Goal: Contribute content

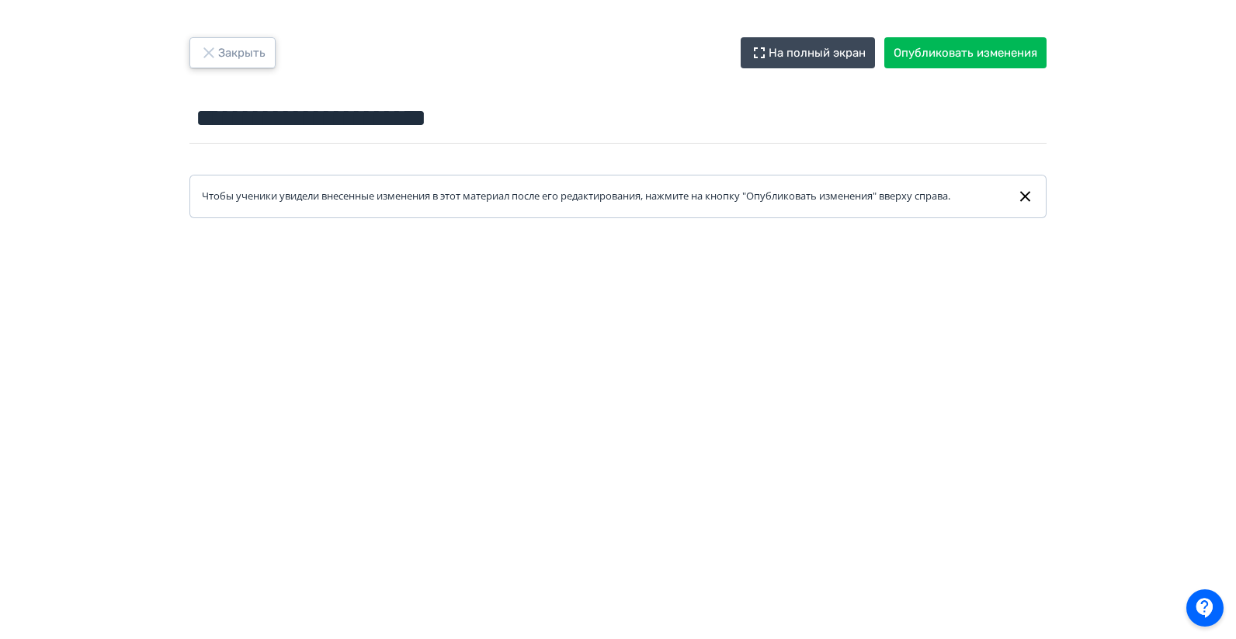
click at [218, 66] on button "Закрыть" at bounding box center [232, 52] width 86 height 31
click at [217, 36] on div "**********" at bounding box center [618, 319] width 1236 height 639
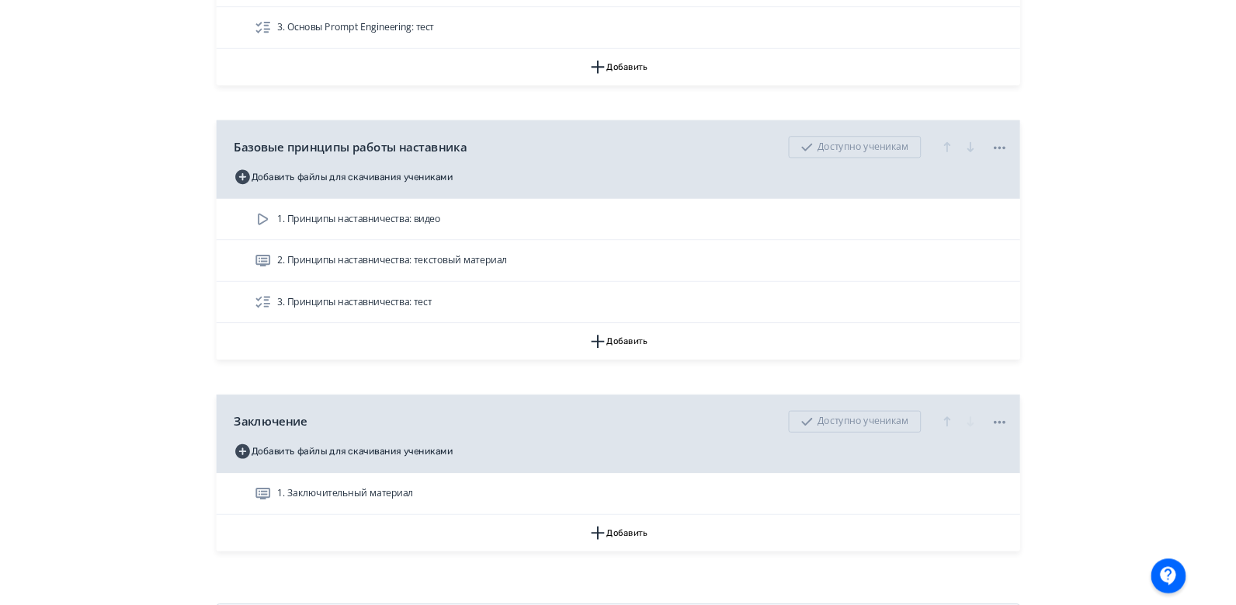
scroll to position [2245, 0]
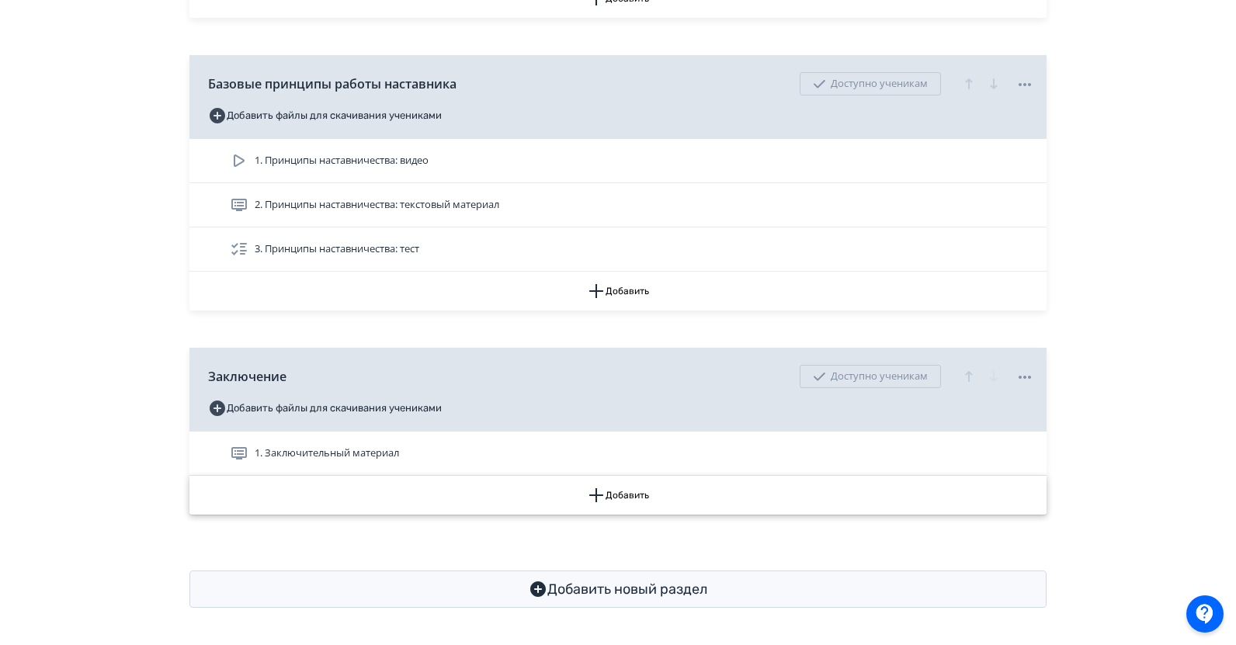
click at [636, 492] on button "Добавить" at bounding box center [617, 495] width 857 height 39
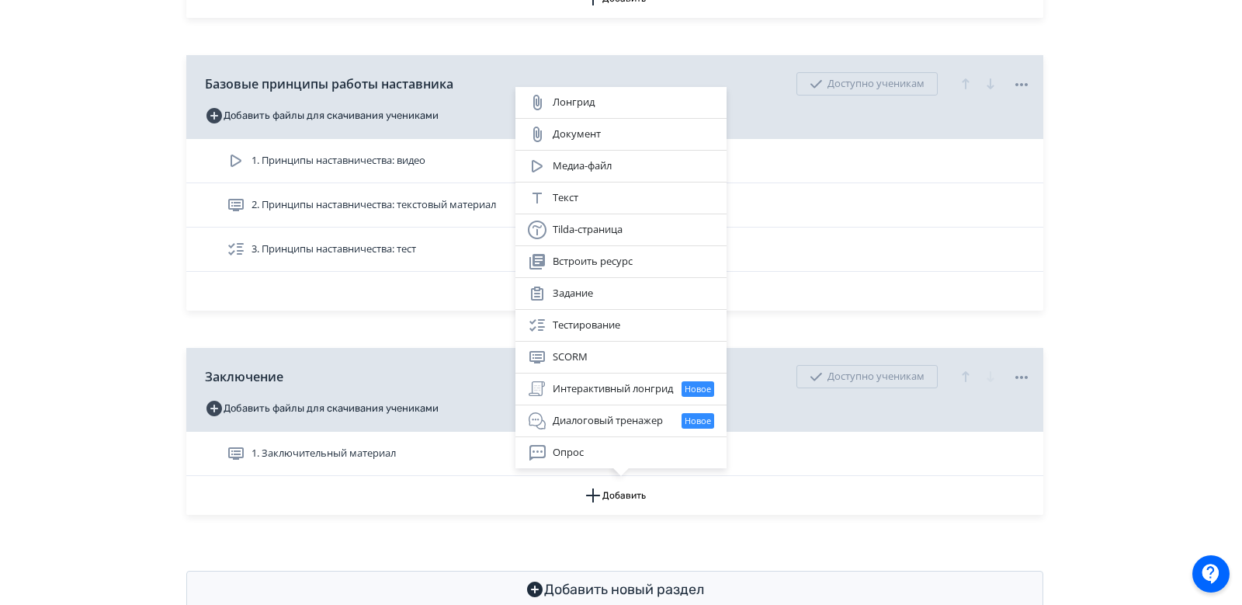
click at [1127, 262] on div "Лонгрид Документ Медиа-файл Текст Tilda-страница Встроить ресурс Задание Тестир…" at bounding box center [621, 302] width 1242 height 605
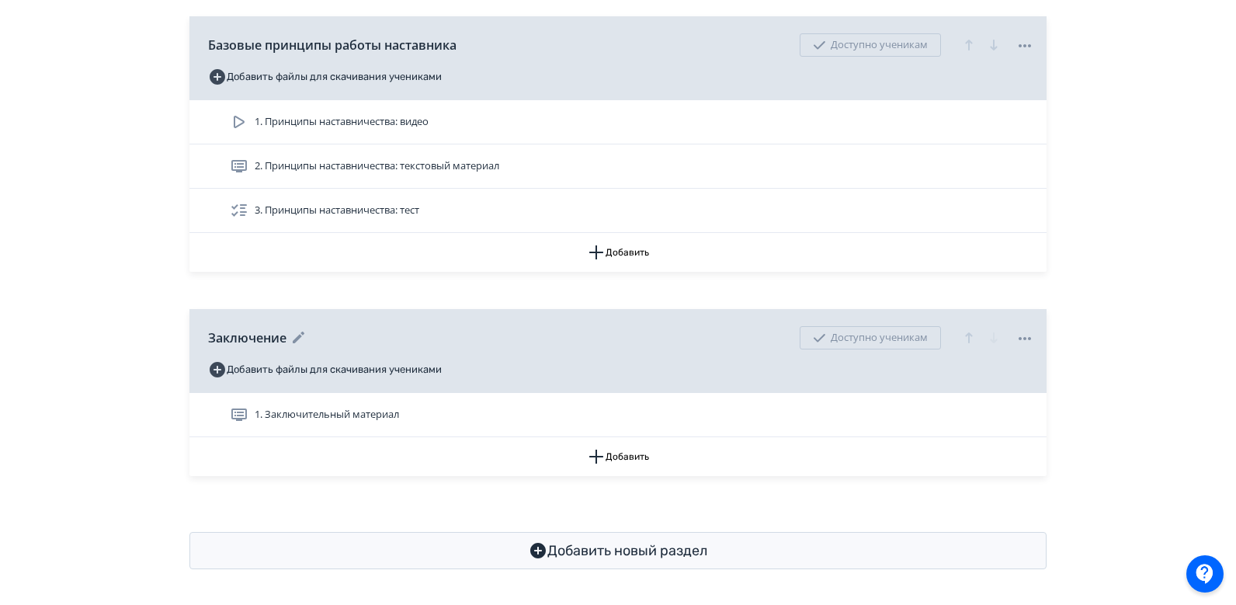
scroll to position [2285, 0]
click at [622, 461] on button "Добавить" at bounding box center [617, 455] width 857 height 39
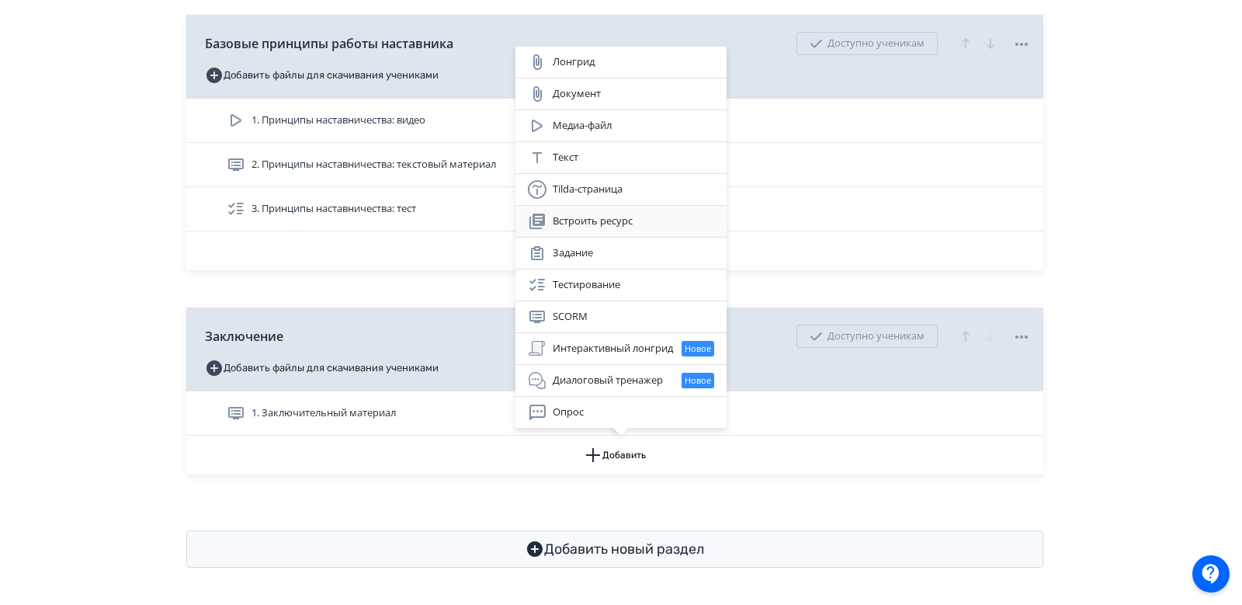
click at [632, 231] on div "Встроить ресурс" at bounding box center [621, 221] width 211 height 31
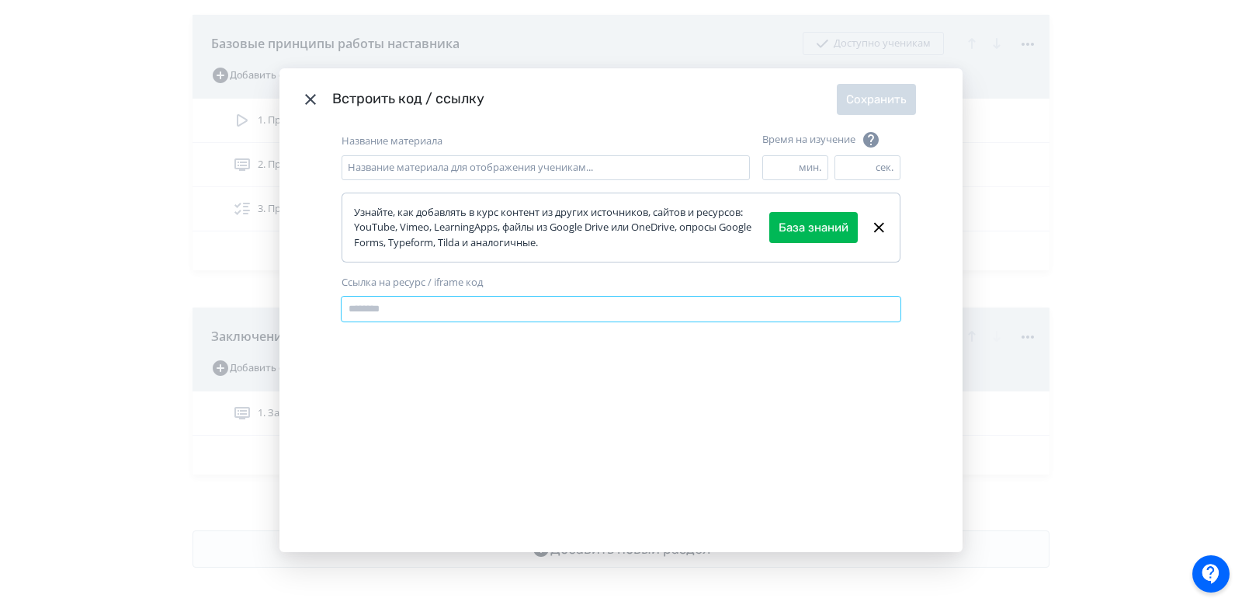
click at [410, 298] on input "Ссылка на ресурс / iframe код" at bounding box center [621, 309] width 559 height 25
type input "**********"
drag, startPoint x: 307, startPoint y: 107, endPoint x: 672, endPoint y: 30, distance: 373.9
click at [307, 107] on icon "Modal" at bounding box center [310, 99] width 19 height 19
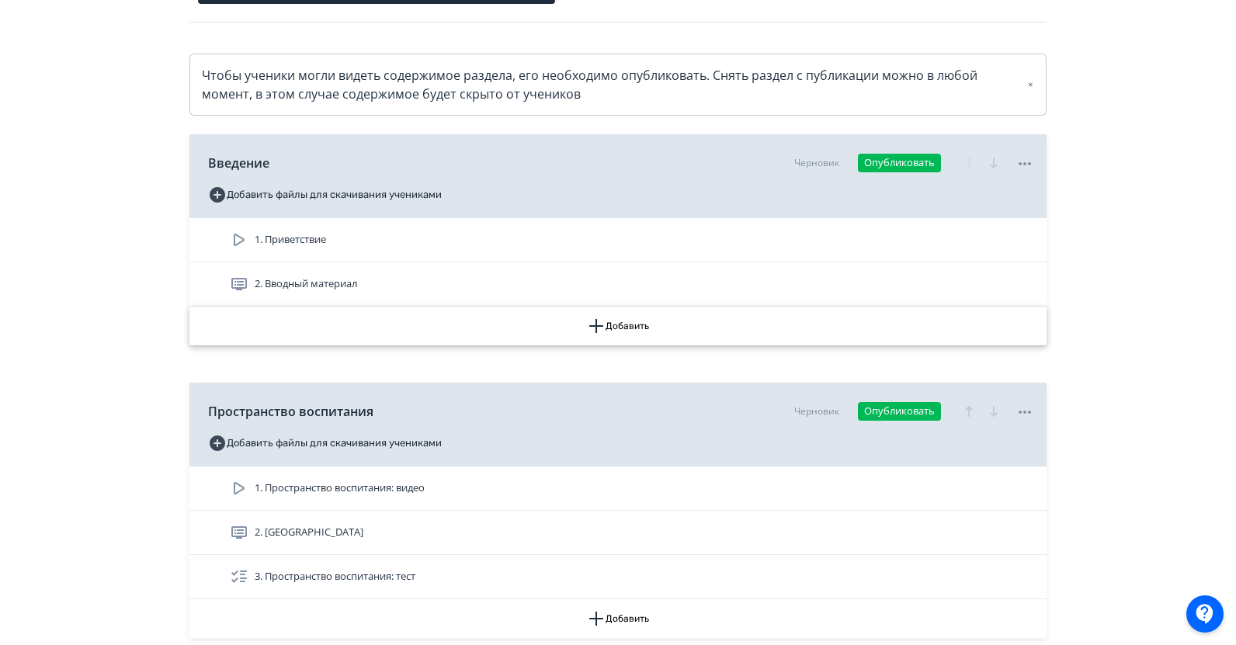
scroll to position [0, 0]
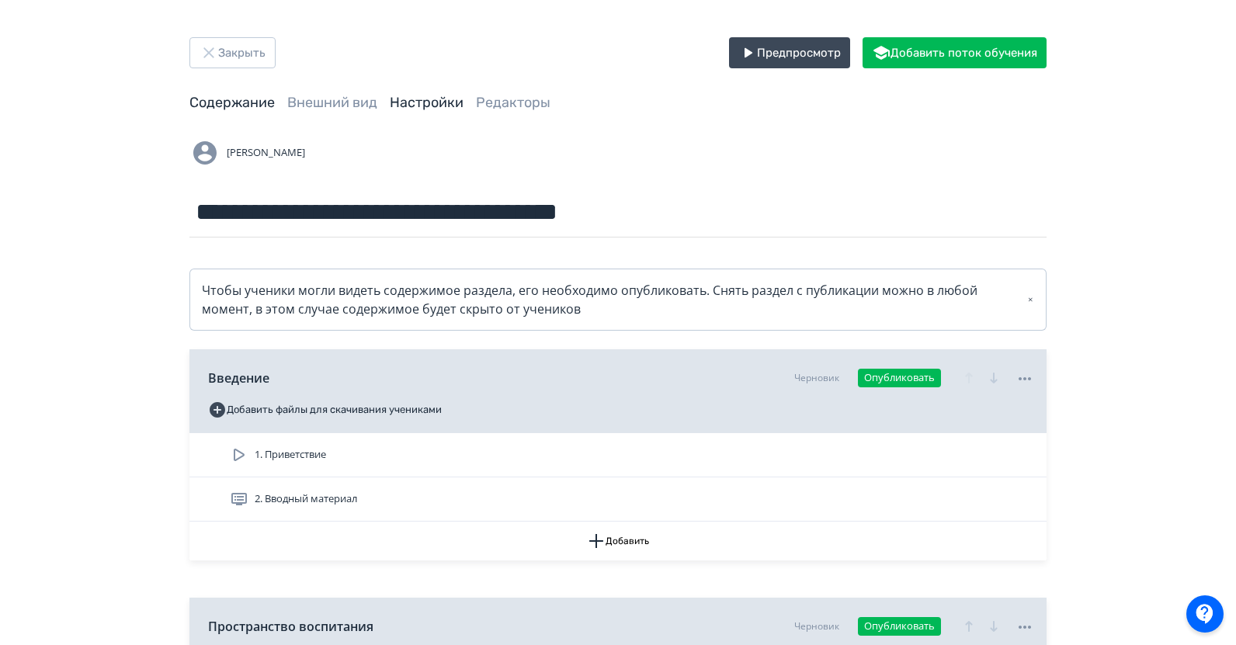
click at [397, 105] on link "Настройки" at bounding box center [427, 102] width 74 height 17
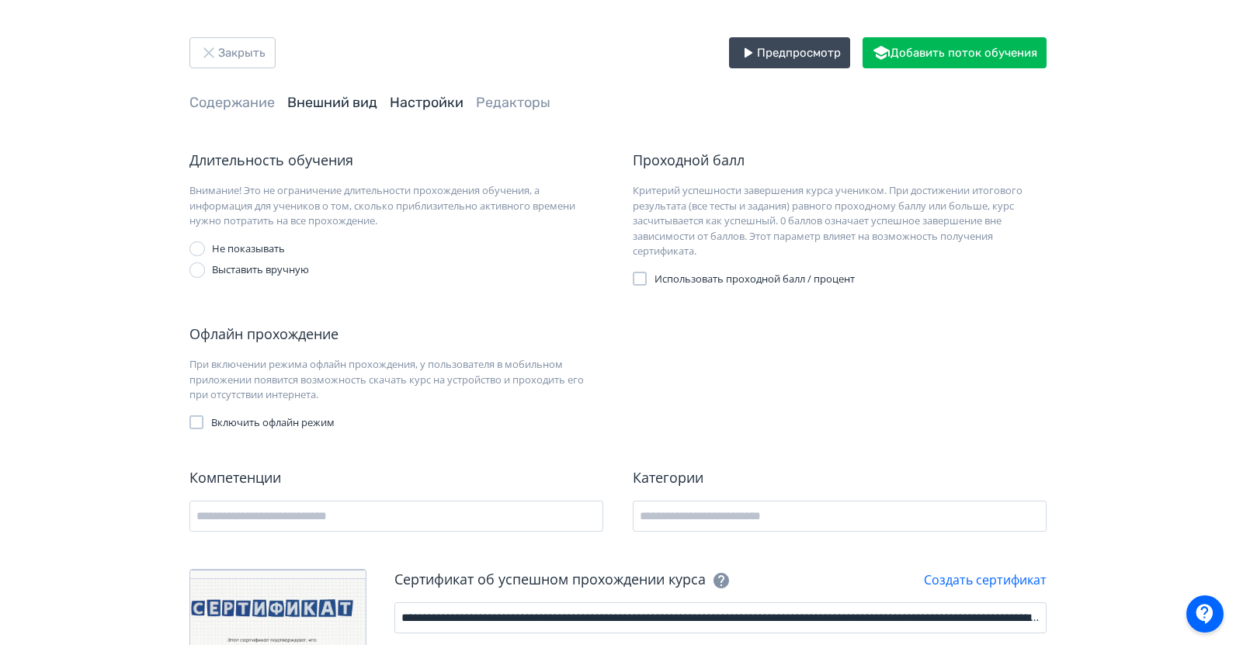
click at [309, 95] on link "Внешний вид" at bounding box center [332, 102] width 90 height 17
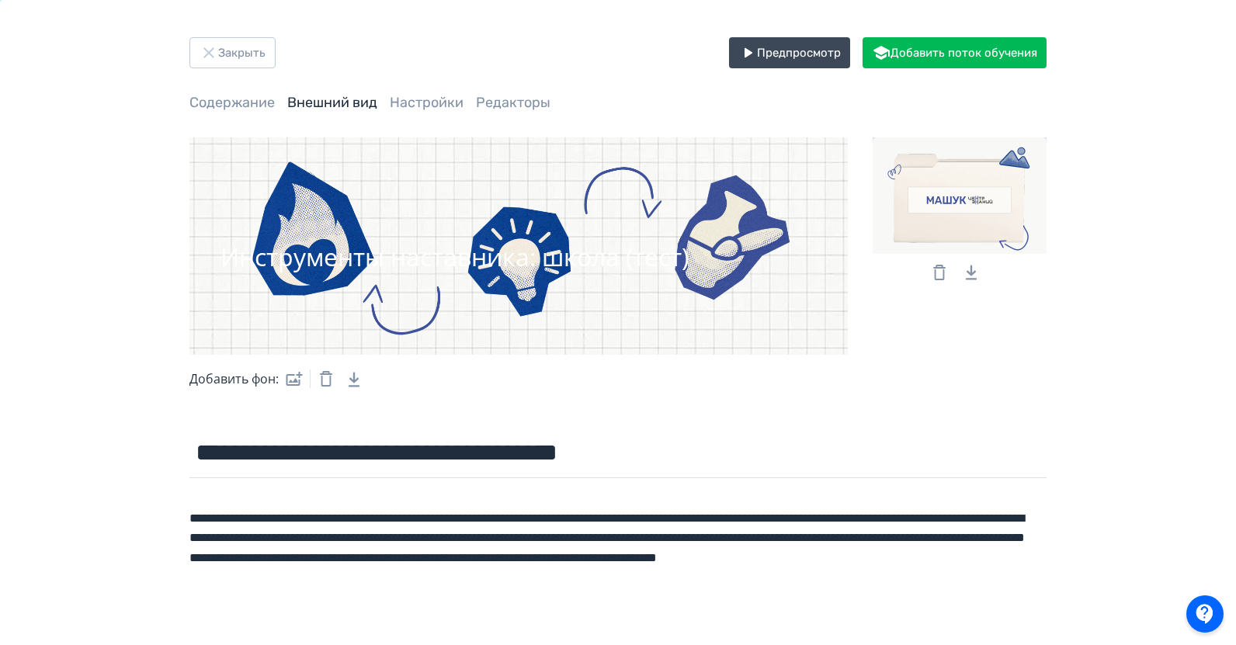
click at [971, 277] on icon "Download Link" at bounding box center [971, 272] width 37 height 37
click at [512, 97] on link "Редакторы" at bounding box center [513, 102] width 75 height 17
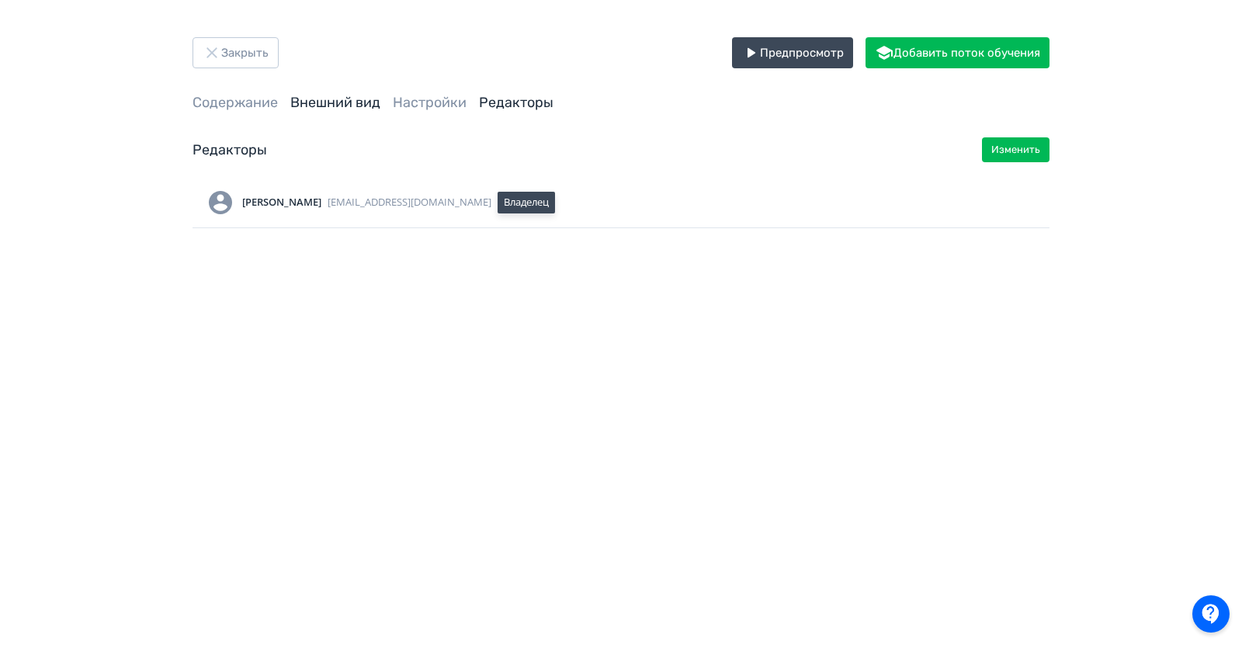
click at [316, 100] on link "Внешний вид" at bounding box center [335, 102] width 90 height 17
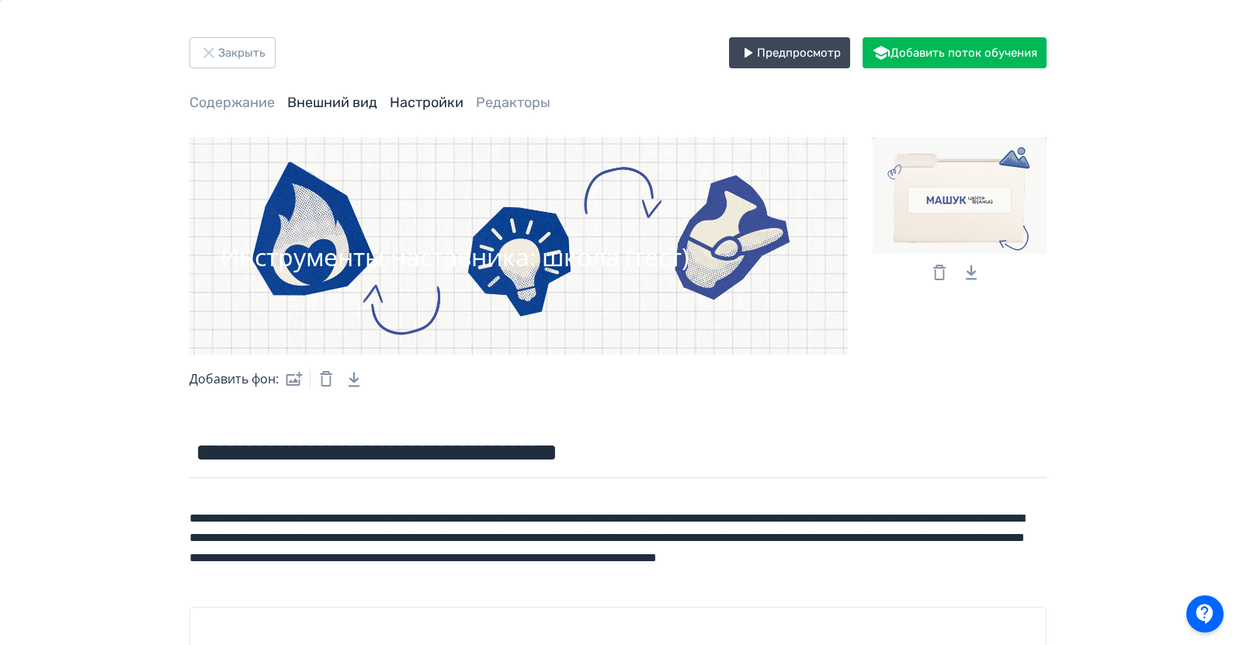
click at [430, 101] on link "Настройки" at bounding box center [427, 102] width 74 height 17
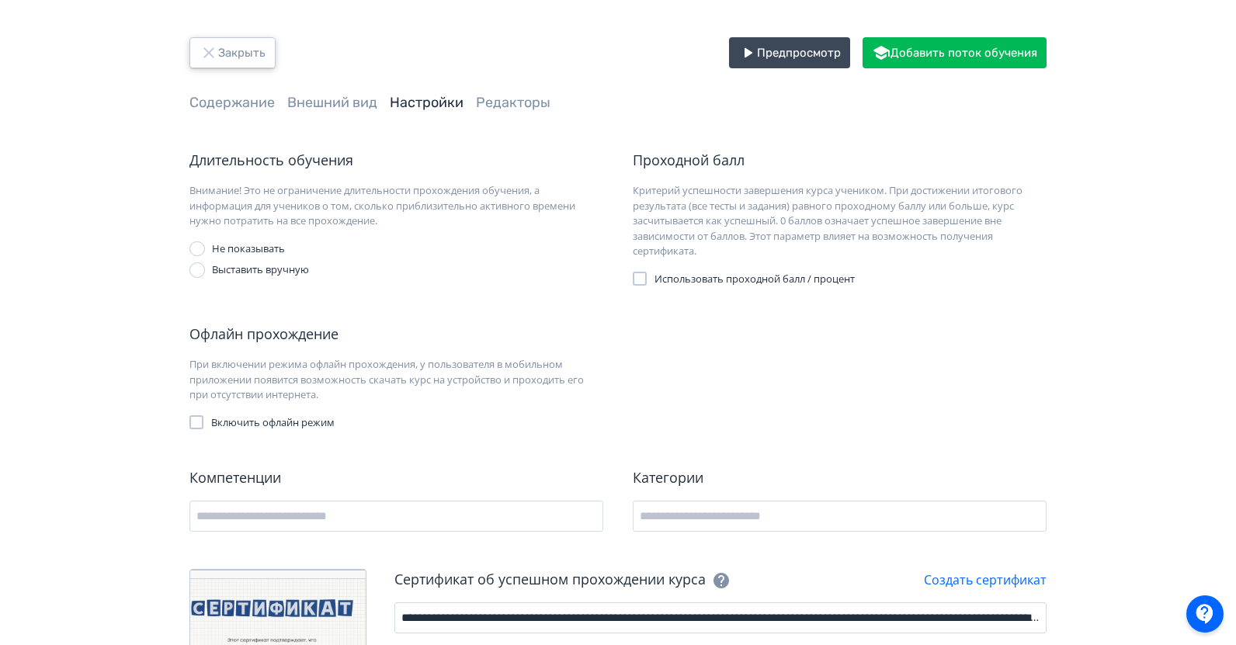
click at [225, 52] on button "Закрыть" at bounding box center [232, 52] width 86 height 31
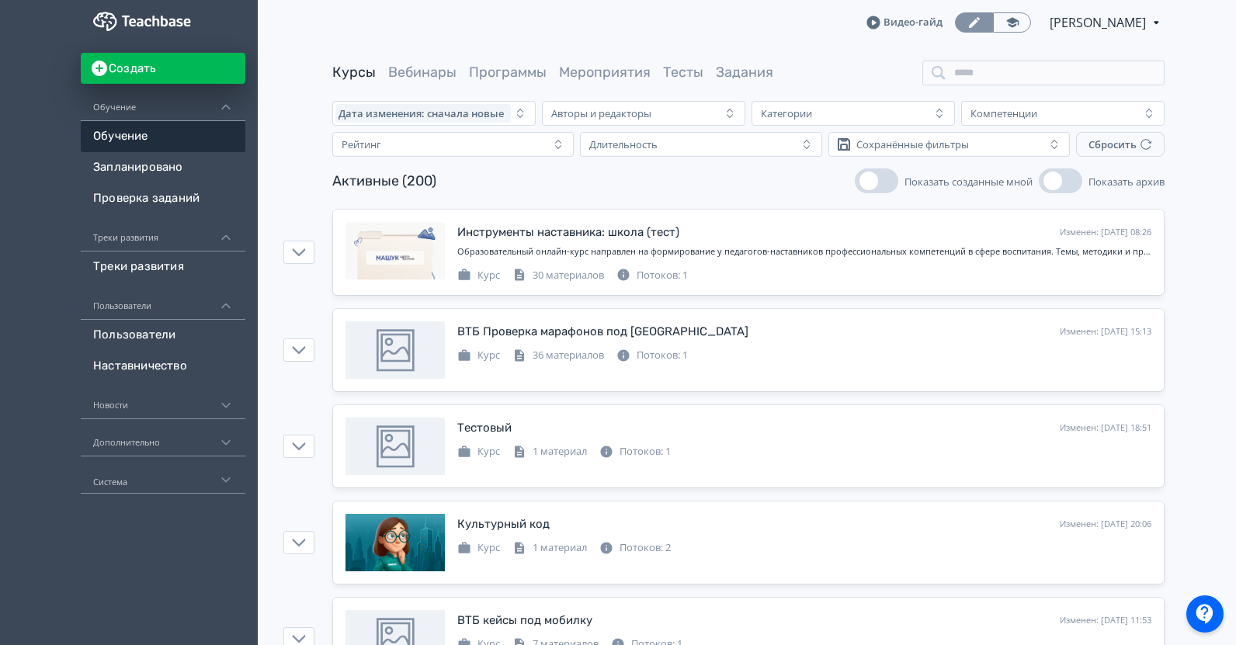
drag, startPoint x: 366, startPoint y: 0, endPoint x: 1080, endPoint y: 26, distance: 714.8
click at [1080, 26] on span "[PERSON_NAME]" at bounding box center [1099, 22] width 99 height 19
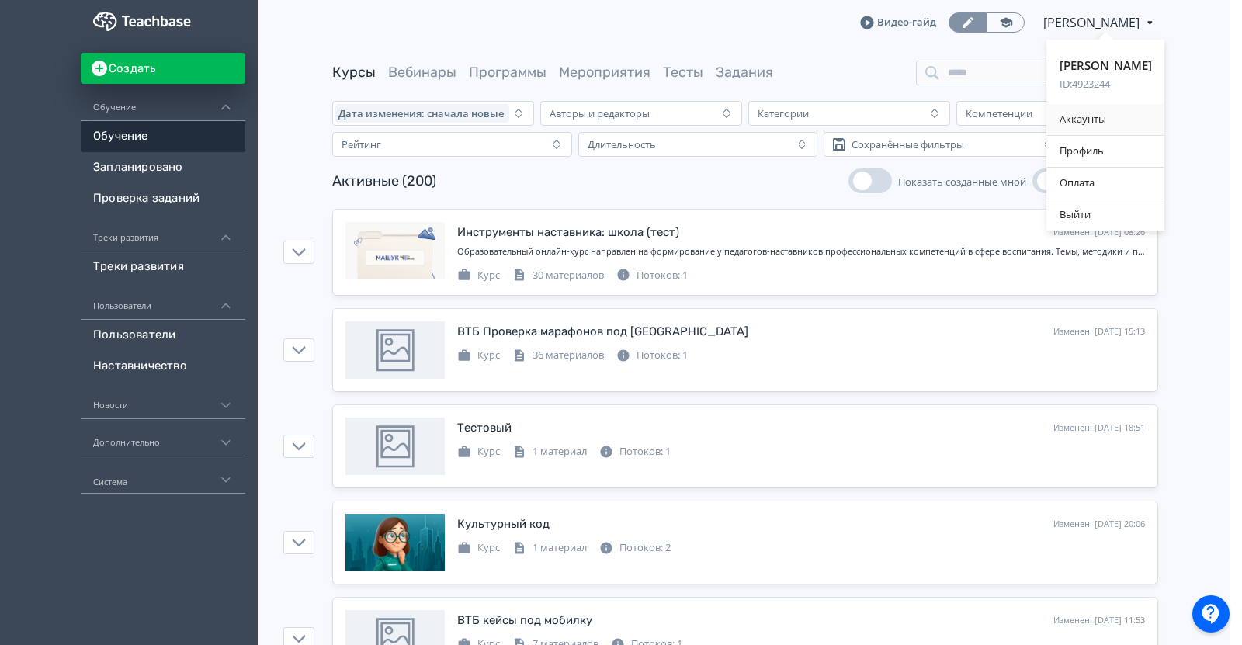
click at [1055, 131] on div "Аккаунты" at bounding box center [1105, 119] width 117 height 31
